Goal: Use online tool/utility: Utilize a website feature to perform a specific function

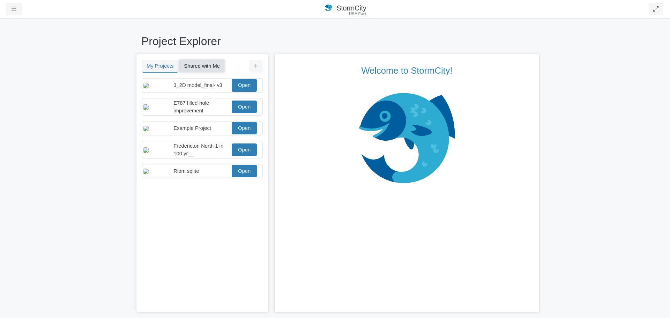
click at [198, 67] on button "Shared with Me" at bounding box center [201, 66] width 45 height 13
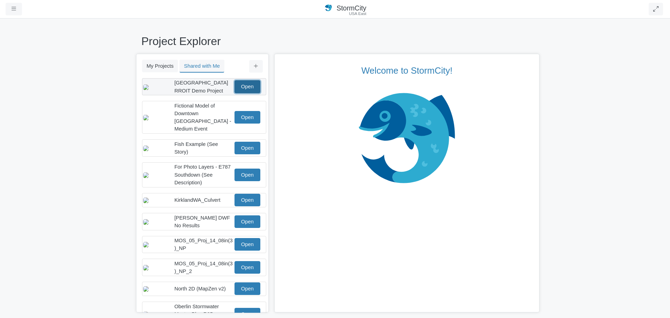
click at [241, 87] on link "Open" at bounding box center [247, 86] width 26 height 13
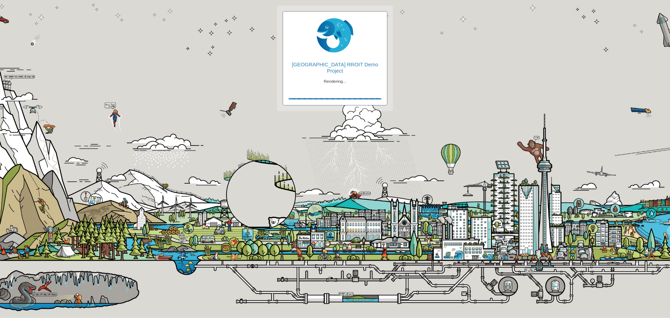
checkbox input "true"
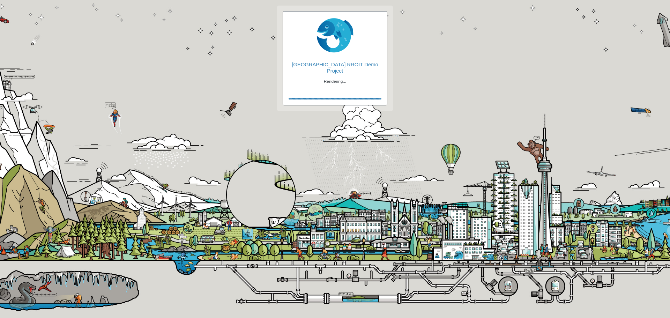
checkbox input "true"
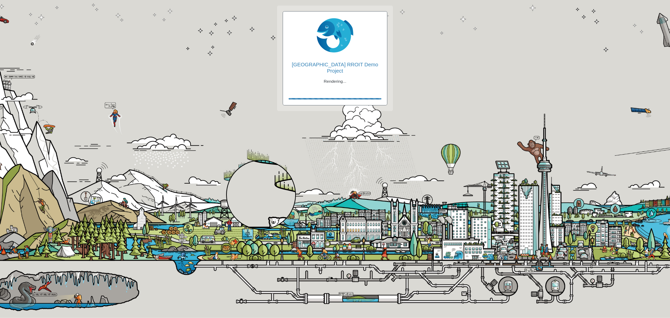
checkbox input "true"
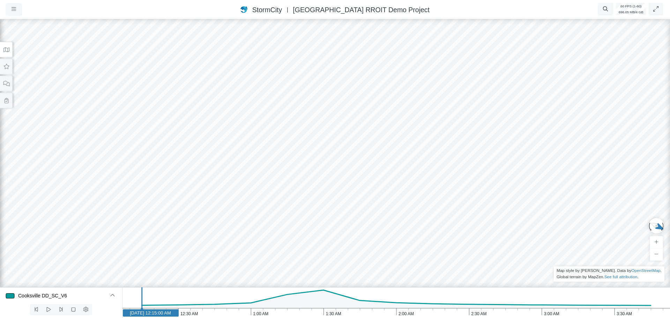
drag, startPoint x: 324, startPoint y: 187, endPoint x: 205, endPoint y: 85, distance: 156.8
drag, startPoint x: 409, startPoint y: 137, endPoint x: 230, endPoint y: 128, distance: 178.8
drag, startPoint x: 655, startPoint y: 177, endPoint x: 568, endPoint y: 186, distance: 87.3
click at [5, 50] on icon at bounding box center [6, 49] width 7 height 5
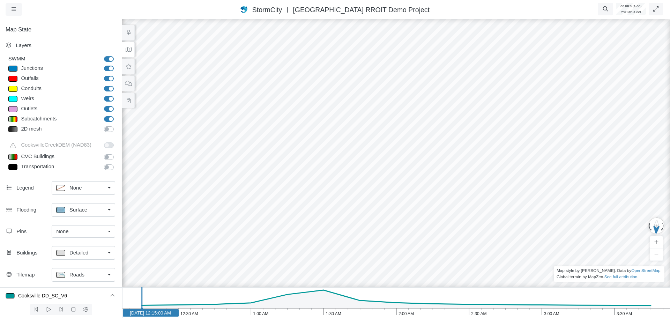
click at [13, 69] on div at bounding box center [12, 69] width 9 height 6
type input "Visible"
checkbox input "true"
select select "CIRCLE"
type input "7"
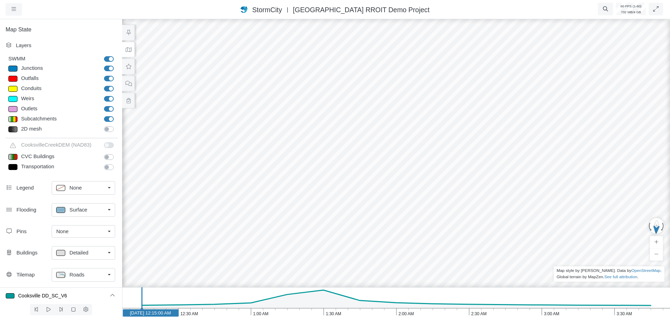
checkbox input "true"
type input "0"
select select "None"
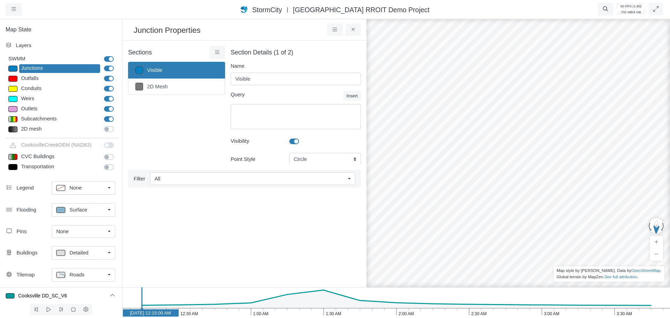
type input "7"
click at [214, 52] on icon at bounding box center [217, 52] width 7 height 5
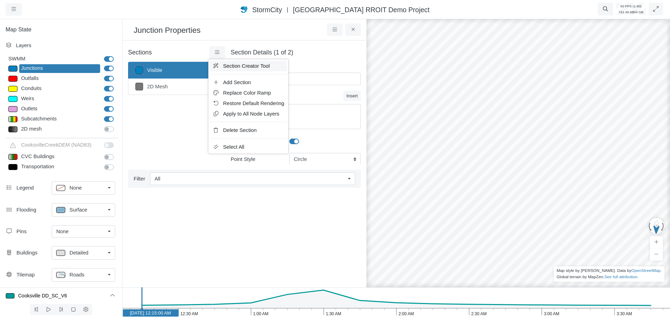
click at [230, 66] on span "Section Creator Tool" at bounding box center [246, 66] width 47 height 6
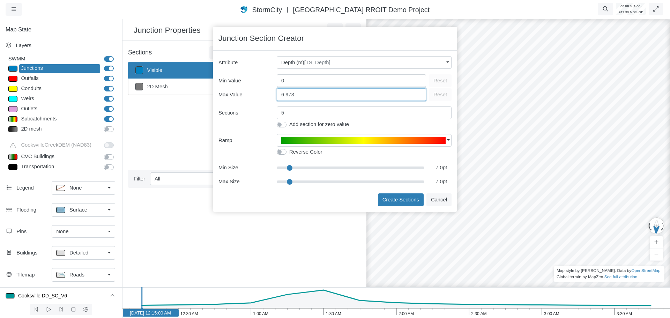
drag, startPoint x: 306, startPoint y: 95, endPoint x: 274, endPoint y: 95, distance: 32.1
click at [274, 95] on div "Max Value 6.973 Reset" at bounding box center [334, 94] width 233 height 14
type input "3"
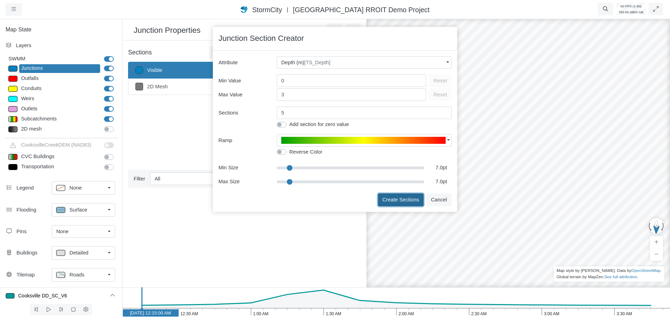
click at [391, 200] on button "Create Sections" at bounding box center [401, 199] width 46 height 13
type input "< 0.5m"
type textarea "TS_Depth < 0.5"
type input "7"
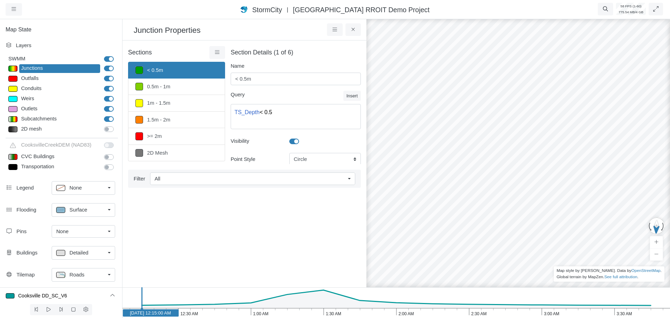
click at [299, 310] on icon "3:30 AM 3:00 AM 2:30 AM 2:00 AM 1:30 AM 1:00 AM 12:30 AM Jun 23, 2009 12:15:00 …" at bounding box center [396, 302] width 548 height 31
click at [328, 316] on icon "3:30 AM 3:00 AM 2:30 AM 2:00 AM 1:30 AM 1:00 AM 12:30 AM Jun 23, 2009 1:15:00 AM" at bounding box center [396, 302] width 548 height 31
click at [167, 139] on link ">= 2m" at bounding box center [176, 136] width 97 height 16
type input ">= 2m"
type textarea "TS_Depth >= 2"
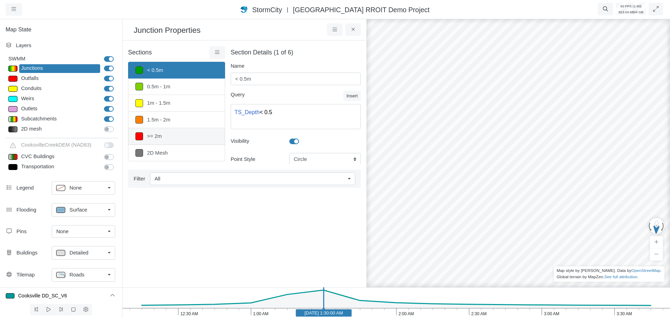
type input "7"
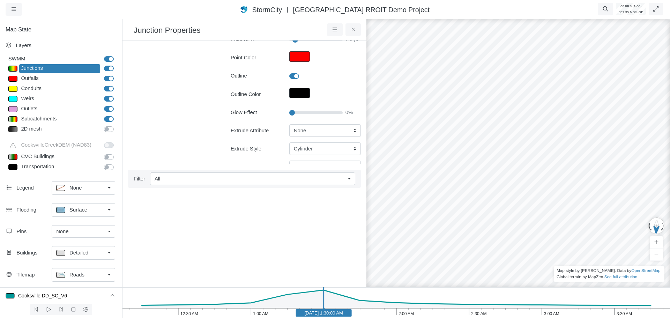
scroll to position [140, 0]
type input "25"
click at [301, 110] on input "Glow Effect" at bounding box center [315, 111] width 53 height 8
type input "7"
type input "55"
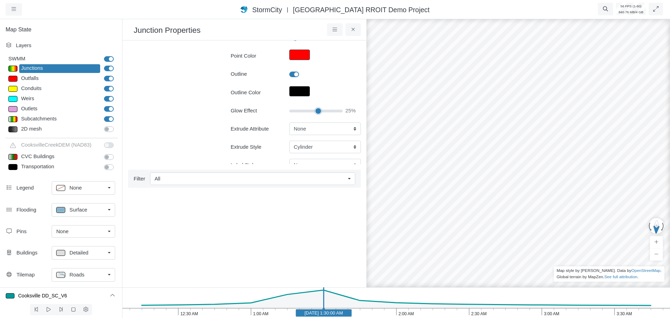
click at [316, 111] on input "Glow Effect" at bounding box center [315, 111] width 53 height 8
type input "7"
drag, startPoint x: 317, startPoint y: 111, endPoint x: 340, endPoint y: 111, distance: 23.0
type input "100"
click at [340, 111] on input "Glow Effect" at bounding box center [315, 111] width 53 height 8
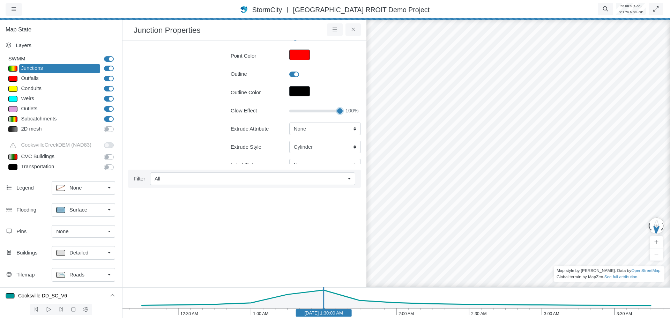
type input "7"
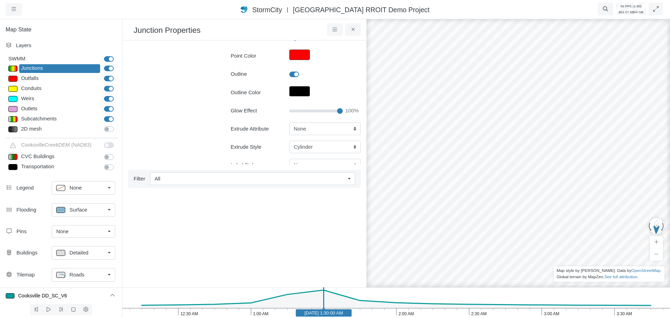
drag, startPoint x: 419, startPoint y: 143, endPoint x: 470, endPoint y: 125, distance: 54.0
click at [470, 125] on div at bounding box center [518, 168] width 670 height 300
click at [117, 115] on label "Subcatchments" at bounding box center [117, 115] width 0 height 0
click at [105, 119] on input "Subcatchments" at bounding box center [107, 118] width 6 height 7
checkbox input "false"
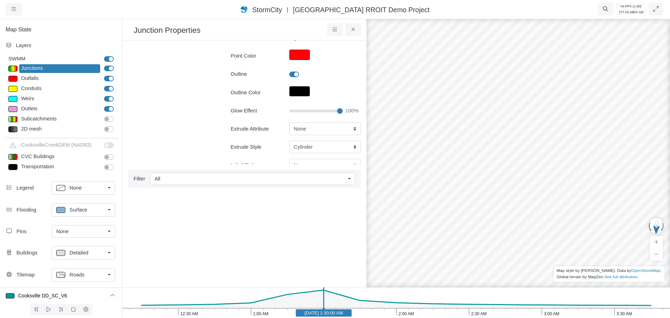
click at [84, 276] on div "Roads" at bounding box center [80, 274] width 49 height 9
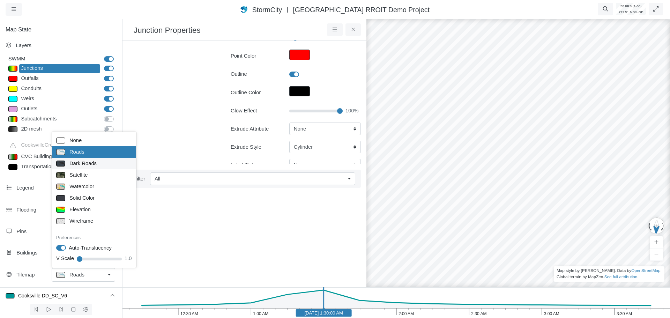
click at [87, 164] on span "Dark Roads" at bounding box center [82, 163] width 27 height 8
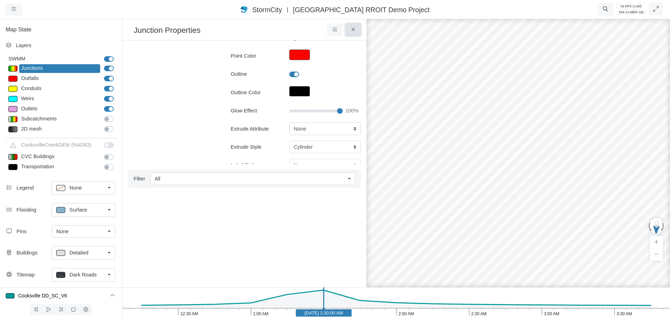
click at [349, 31] on button at bounding box center [353, 29] width 16 height 13
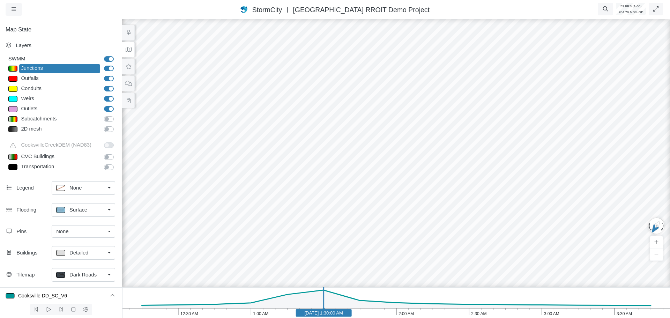
drag, startPoint x: 433, startPoint y: 181, endPoint x: 287, endPoint y: 197, distance: 146.4
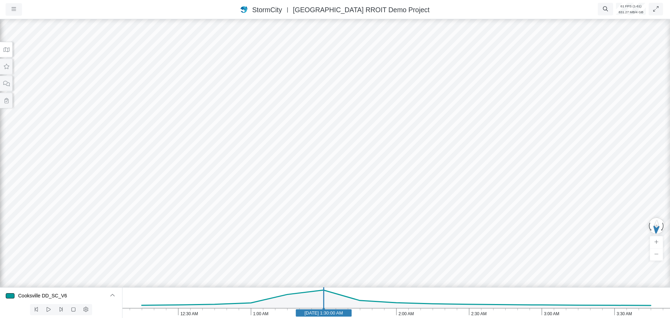
drag, startPoint x: 200, startPoint y: 141, endPoint x: 377, endPoint y: 147, distance: 177.7
drag, startPoint x: 141, startPoint y: 96, endPoint x: 205, endPoint y: 206, distance: 127.6
click at [203, 216] on div at bounding box center [335, 168] width 670 height 300
drag, startPoint x: 165, startPoint y: 146, endPoint x: 251, endPoint y: 138, distance: 86.2
click at [8, 52] on icon at bounding box center [6, 49] width 6 height 5
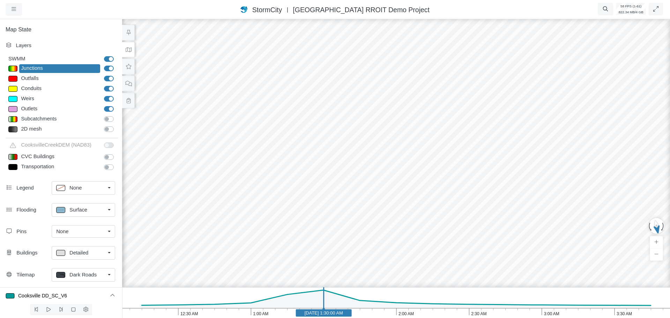
click at [72, 275] on span "Dark Roads" at bounding box center [82, 275] width 27 height 8
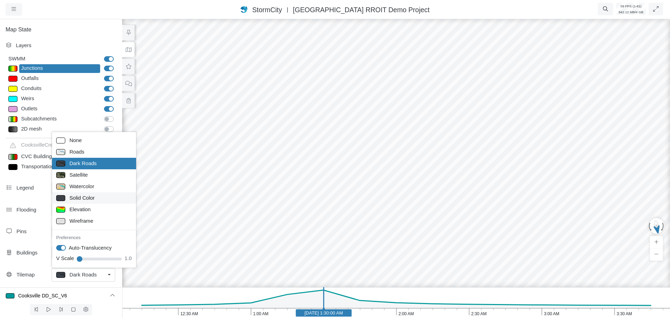
click at [96, 199] on div "Solid Color" at bounding box center [94, 198] width 76 height 9
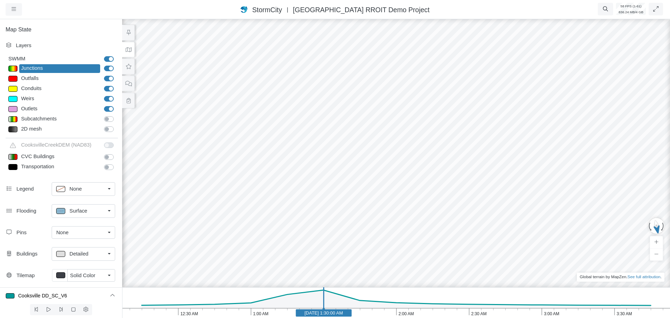
click at [80, 275] on span "Solid Color" at bounding box center [82, 275] width 25 height 8
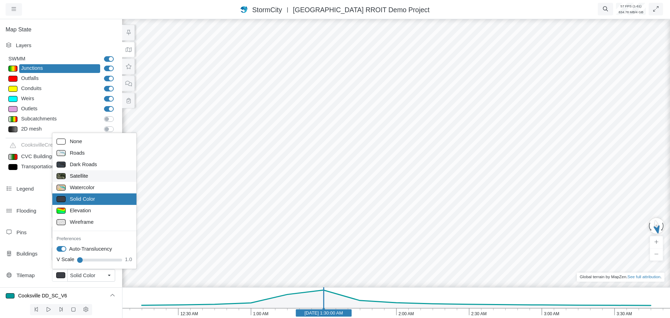
click at [84, 177] on span "Satellite" at bounding box center [79, 176] width 18 height 8
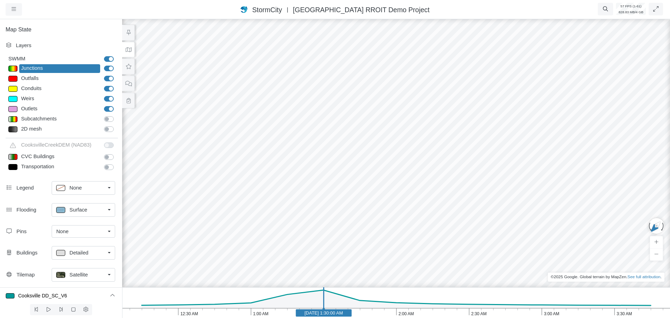
drag, startPoint x: 521, startPoint y: 74, endPoint x: 299, endPoint y: 80, distance: 221.6
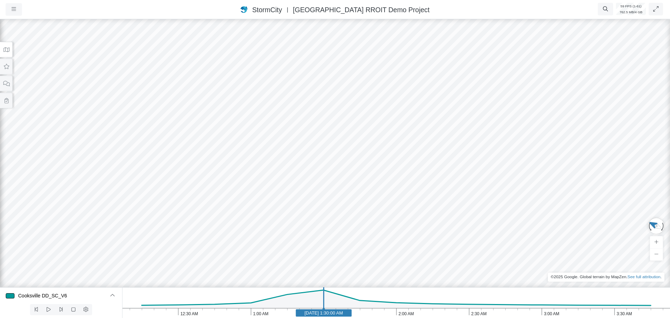
drag, startPoint x: 411, startPoint y: 132, endPoint x: 194, endPoint y: 125, distance: 217.8
drag, startPoint x: 405, startPoint y: 159, endPoint x: 223, endPoint y: 154, distance: 181.8
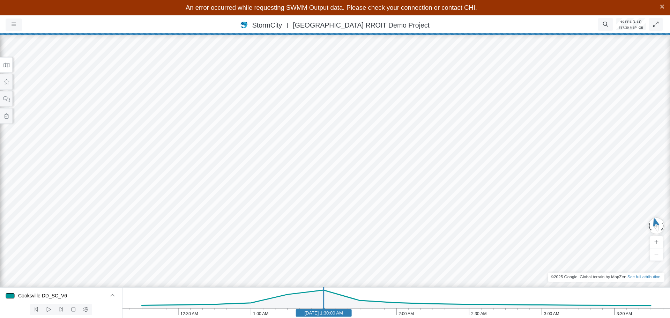
drag, startPoint x: 392, startPoint y: 118, endPoint x: 463, endPoint y: 77, distance: 82.2
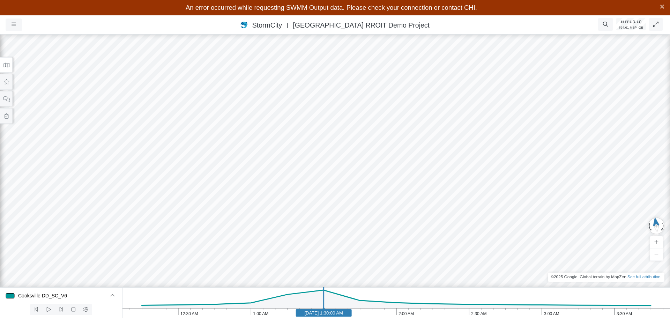
drag, startPoint x: 420, startPoint y: 150, endPoint x: 418, endPoint y: 147, distance: 4.5
click at [359, 315] on icon "3:30 AM 3:00 AM 2:30 AM 2:00 AM 1:30 AM 1:00 AM 12:30 AM Jun 23, 2009 1:30:00 AM" at bounding box center [396, 302] width 548 height 31
click at [322, 315] on icon "3:30 AM 3:00 AM 2:30 AM 2:00 AM 1:30 AM 1:00 AM 12:30 AM Jun 23, 2009 1:45:00 AM" at bounding box center [396, 302] width 548 height 31
click at [48, 309] on icon at bounding box center [48, 309] width 7 height 5
